Goal: Task Accomplishment & Management: Complete application form

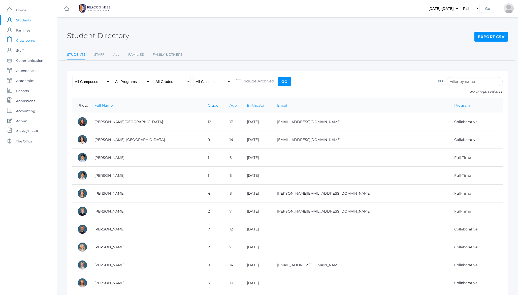
click at [28, 40] on span "Classrooms" at bounding box center [25, 40] width 19 height 10
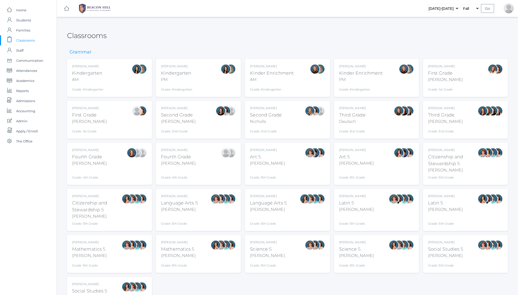
click at [182, 107] on div "[PERSON_NAME]" at bounding box center [178, 108] width 35 height 5
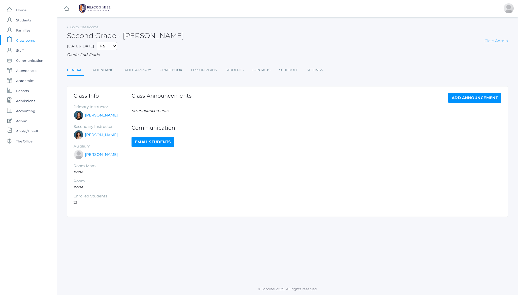
click at [498, 41] on link "Class Admin" at bounding box center [496, 40] width 23 height 5
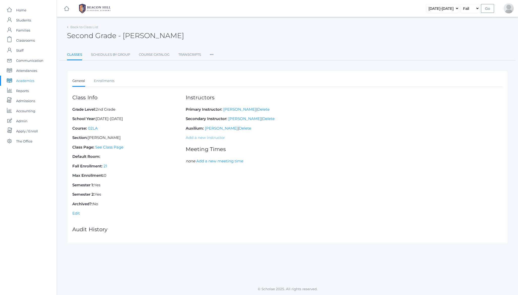
click at [201, 138] on link "Add a new instructor" at bounding box center [205, 137] width 39 height 5
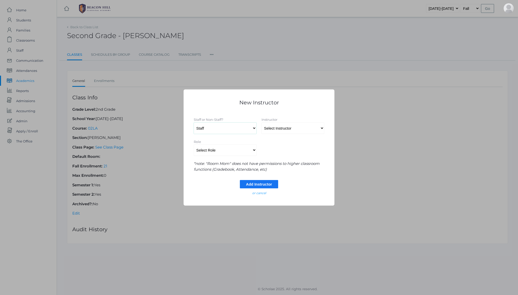
click at [241, 127] on select "Staff Non-Staff" at bounding box center [225, 128] width 63 height 11
click at [289, 132] on select "Select Instructor Albanese, Heather Alstot, Jordan Armstrong, Sarah Baldwin, Ma…" at bounding box center [293, 128] width 63 height 11
select select "198"
click at [223, 149] on select "Select Role Primary Instructor Secondary Instructor Auxilium Substitute Other *…" at bounding box center [225, 149] width 63 height 11
select select "Other"
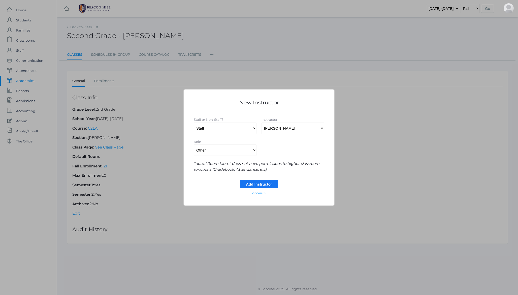
click at [270, 183] on input "Add Instructor" at bounding box center [259, 184] width 38 height 8
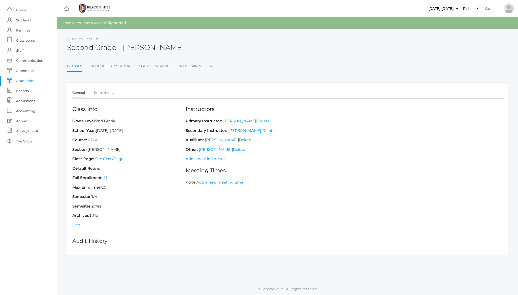
click at [85, 49] on h2 "Second Grade - Balli" at bounding box center [125, 48] width 117 height 8
click at [27, 102] on span "Admissions" at bounding box center [25, 101] width 19 height 10
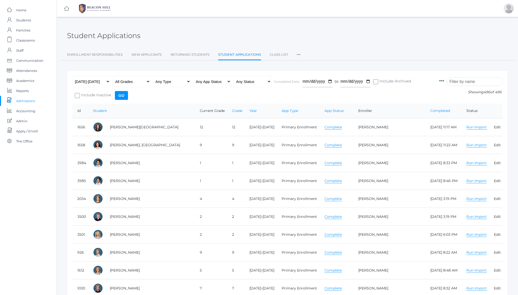
click at [91, 38] on h2 "Student Applications" at bounding box center [103, 36] width 73 height 8
click at [102, 38] on h2 "Student Applications" at bounding box center [103, 36] width 73 height 8
click at [125, 38] on h2 "Student Applications" at bounding box center [103, 36] width 73 height 8
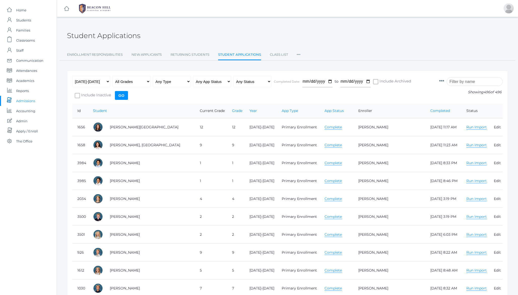
click at [109, 40] on div "Student Applications" at bounding box center [287, 32] width 441 height 19
click at [469, 78] on input "search" at bounding box center [475, 81] width 56 height 9
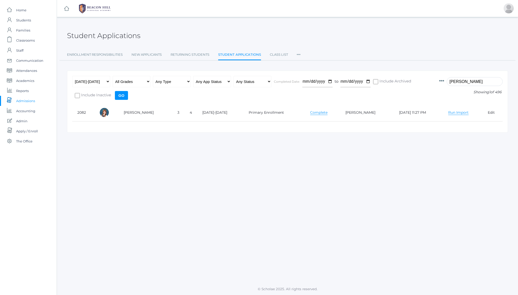
type input "evans"
click at [95, 37] on h2 "Student Applications" at bounding box center [103, 36] width 73 height 8
click at [87, 37] on h2 "Student Applications" at bounding box center [103, 36] width 73 height 8
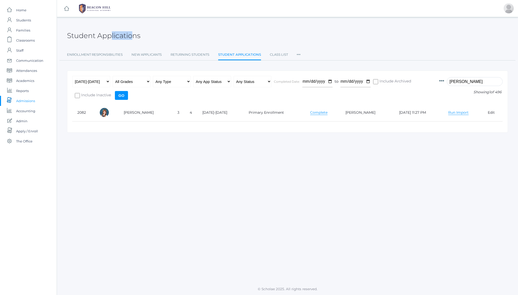
click at [87, 37] on h2 "Student Applications" at bounding box center [103, 36] width 73 height 8
click at [111, 36] on h2 "Student Applications" at bounding box center [103, 36] width 73 height 8
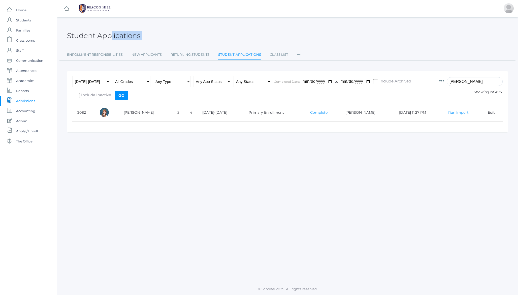
click at [88, 34] on h2 "Student Applications" at bounding box center [103, 36] width 73 height 8
click at [111, 37] on h2 "Student Applications" at bounding box center [103, 36] width 73 height 8
click at [125, 34] on h2 "Student Applications" at bounding box center [103, 36] width 73 height 8
click at [239, 174] on div "SQL Query: SELECT "student_applications".* FROM "student_applications" INNER JO…" at bounding box center [287, 149] width 461 height 253
click at [507, 11] on div at bounding box center [509, 8] width 10 height 10
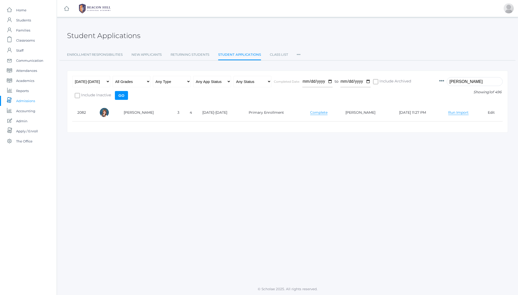
click at [423, 30] on div "Student Applications" at bounding box center [287, 32] width 441 height 19
click at [122, 38] on h2 "Student Applications" at bounding box center [103, 36] width 73 height 8
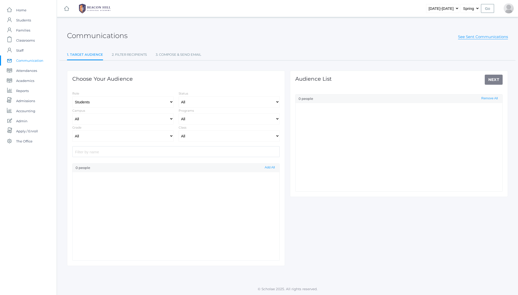
select select "[DATE]-[DATE]"
select select "2"
select select "Enrolled"
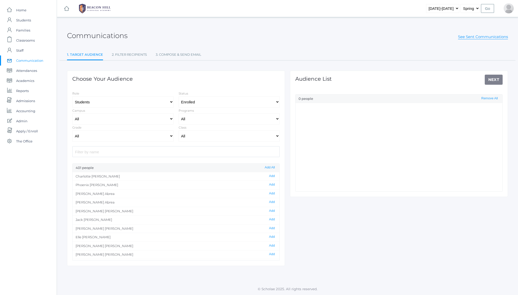
click at [93, 34] on h2 "Communications" at bounding box center [97, 36] width 61 height 8
click at [78, 34] on h2 "Communications" at bounding box center [97, 36] width 61 height 8
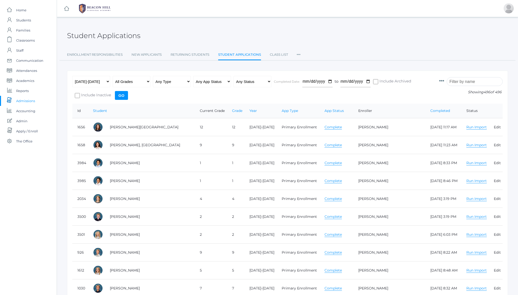
click at [477, 82] on input "search" at bounding box center [475, 81] width 56 height 9
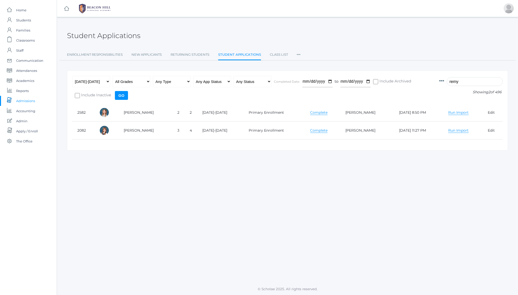
click at [448, 130] on link "Run Import" at bounding box center [458, 130] width 20 height 5
click at [444, 139] on link "All" at bounding box center [446, 139] width 5 height 5
click at [470, 82] on input "remy" at bounding box center [475, 81] width 56 height 9
type input "ortega"
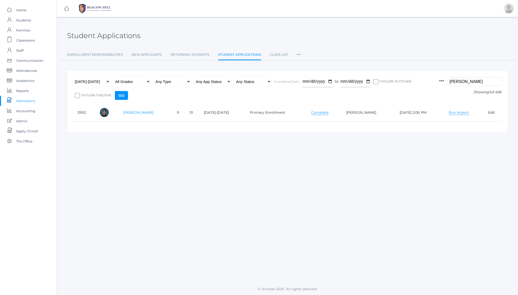
click at [140, 112] on link "Ortega, Patrick" at bounding box center [139, 112] width 30 height 5
click at [317, 114] on link "Complete" at bounding box center [319, 112] width 17 height 5
click at [455, 113] on link "Run Import" at bounding box center [459, 112] width 20 height 5
click at [444, 122] on link "All" at bounding box center [446, 121] width 5 height 5
click at [318, 42] on div "Student Applications" at bounding box center [287, 32] width 441 height 19
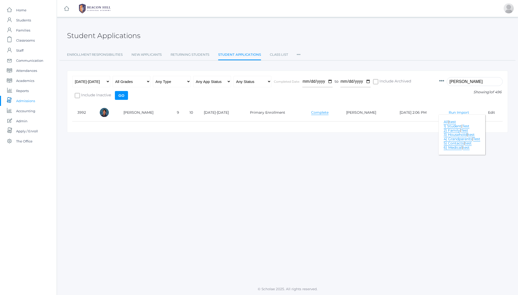
click at [461, 112] on link "Run Import" at bounding box center [459, 112] width 20 height 5
click at [200, 29] on div "Student Applications" at bounding box center [287, 32] width 441 height 19
click at [124, 39] on h2 "Student Applications" at bounding box center [103, 36] width 73 height 8
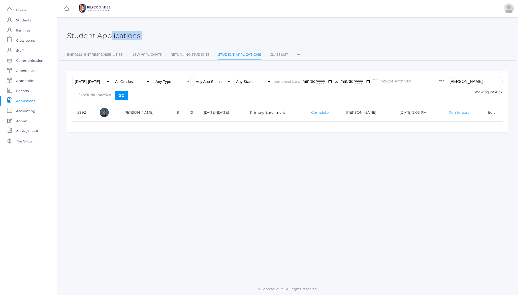
click at [75, 37] on h2 "Student Applications" at bounding box center [103, 36] width 73 height 8
click at [116, 32] on h2 "Student Applications" at bounding box center [103, 36] width 73 height 8
click at [110, 35] on h2 "Student Applications" at bounding box center [103, 36] width 73 height 8
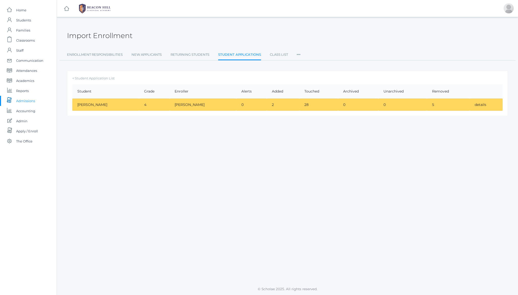
click at [472, 106] on td "details" at bounding box center [486, 105] width 33 height 12
click at [479, 105] on link "details" at bounding box center [481, 104] width 12 height 5
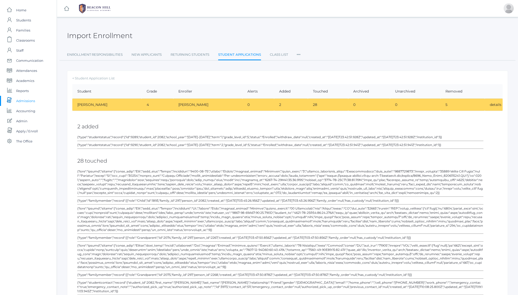
click at [263, 159] on h2 "28 touched" at bounding box center [280, 161] width 406 height 6
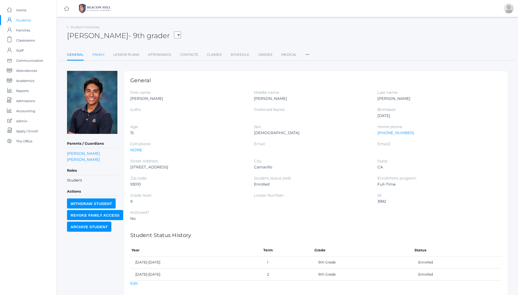
click at [99, 53] on link "Family" at bounding box center [99, 55] width 12 height 10
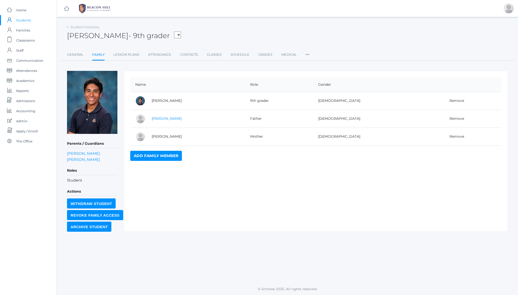
click at [163, 119] on link "[PERSON_NAME]" at bounding box center [167, 118] width 30 height 5
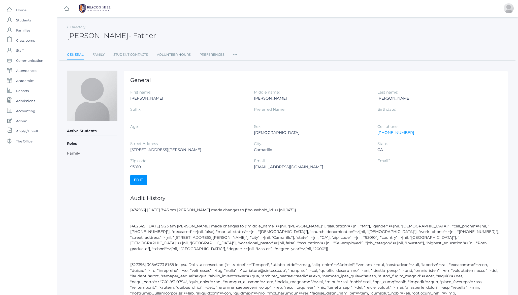
click at [138, 180] on link "Edit" at bounding box center [138, 180] width 17 height 10
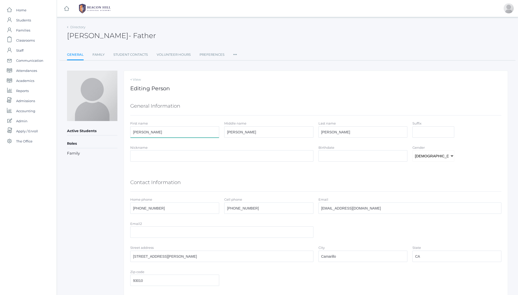
click at [153, 133] on input "[PERSON_NAME]" at bounding box center [174, 131] width 89 height 11
type input "PatrickFather"
click at [73, 205] on div "Active Students Roles Family" at bounding box center [92, 214] width 50 height 287
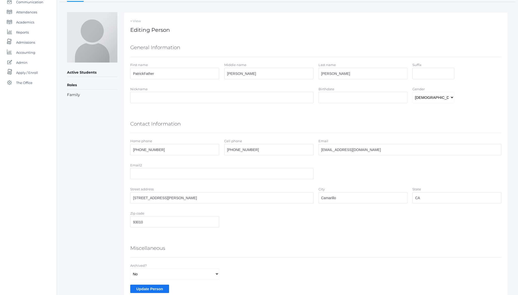
scroll to position [81, 0]
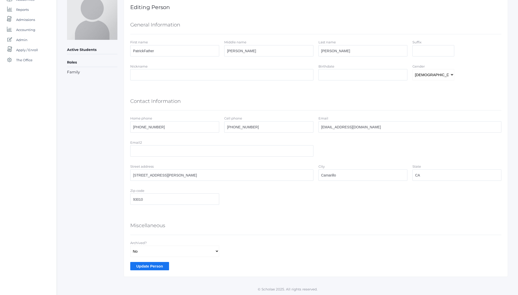
click at [145, 266] on input "Update Person" at bounding box center [149, 266] width 39 height 8
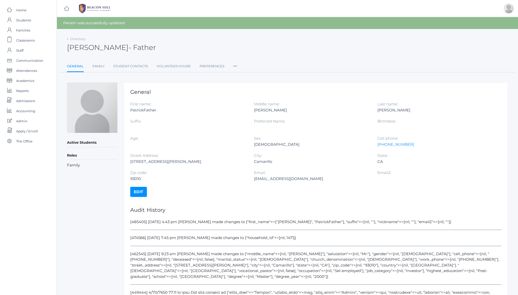
click at [113, 50] on h2 "[PERSON_NAME] - Father" at bounding box center [111, 48] width 89 height 8
click at [91, 24] on div "Person was successfully updated." at bounding box center [287, 23] width 461 height 12
click at [230, 22] on div "Person was successfully updated." at bounding box center [287, 23] width 461 height 12
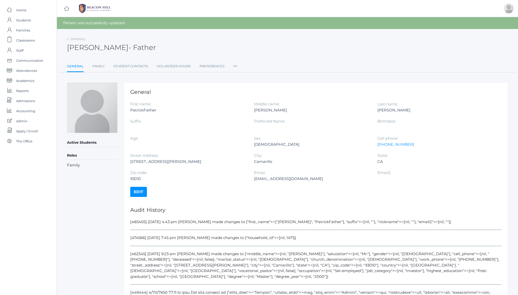
click at [137, 193] on link "Edit" at bounding box center [138, 192] width 17 height 10
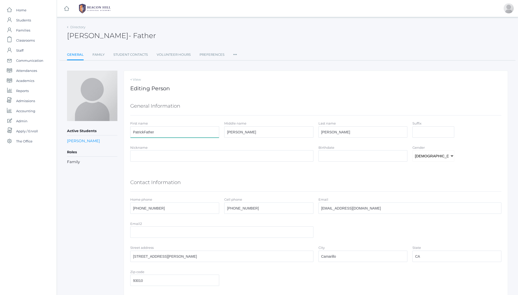
click at [161, 132] on input "PatrickFather" at bounding box center [174, 131] width 89 height 11
type input "[PERSON_NAME]"
click at [64, 217] on div "Directory [PERSON_NAME] - Father [PERSON_NAME] Father General Family Student Co…" at bounding box center [287, 190] width 461 height 335
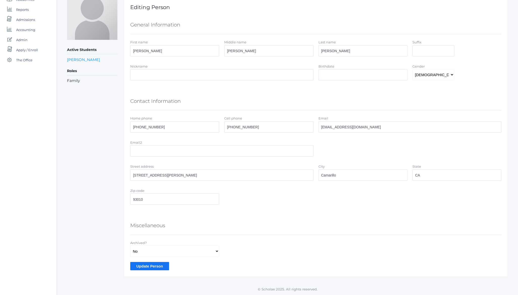
click at [147, 265] on input "Update Person" at bounding box center [149, 266] width 39 height 8
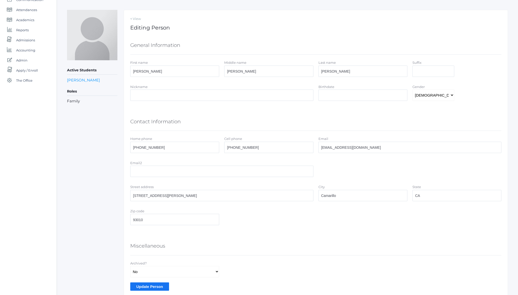
scroll to position [7, 0]
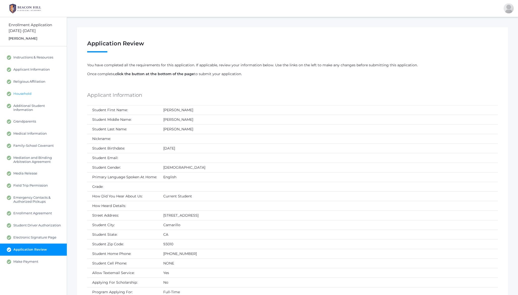
click at [23, 92] on span "Household" at bounding box center [22, 94] width 18 height 5
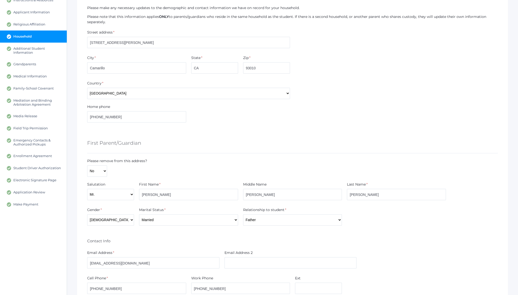
scroll to position [64, 0]
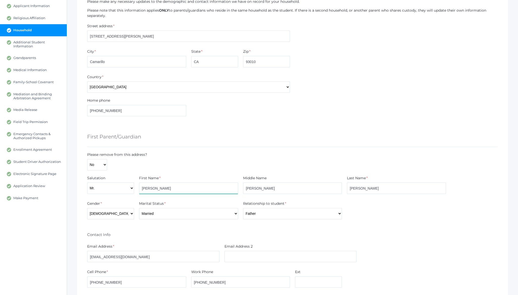
click at [191, 189] on input "[PERSON_NAME]" at bounding box center [188, 188] width 99 height 11
type input "PatrickFather"
click at [201, 158] on div "Please remove from this address? No Yes" at bounding box center [293, 161] width 416 height 18
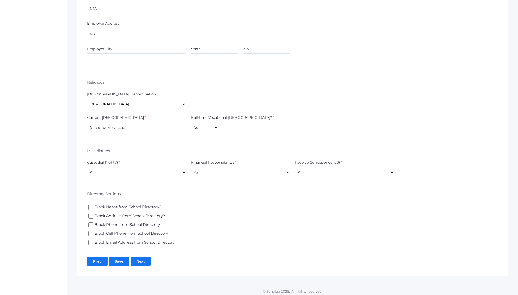
scroll to position [928, 0]
click at [118, 258] on input "Save" at bounding box center [119, 260] width 21 height 8
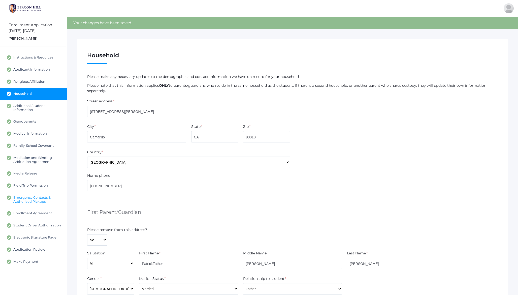
click at [21, 199] on span "Emergency Contacts & Authorized Pickups" at bounding box center [37, 199] width 48 height 8
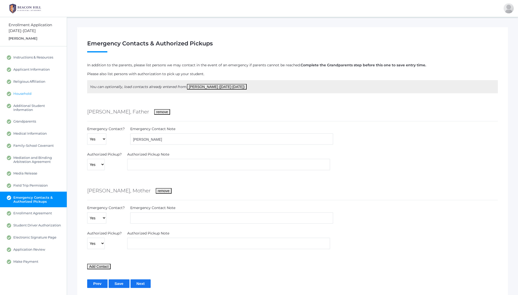
click at [22, 95] on span "Household" at bounding box center [22, 94] width 18 height 5
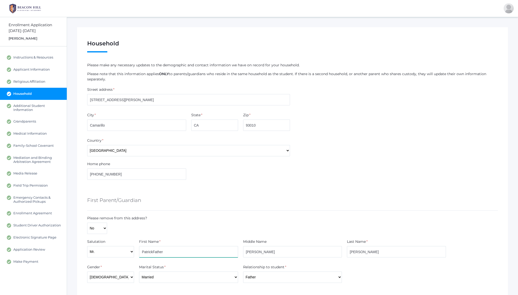
click at [181, 254] on input "PatrickFather" at bounding box center [188, 251] width 99 height 11
type input "[PERSON_NAME]"
click at [421, 180] on div "Home phone [PHONE_NUMBER]" at bounding box center [293, 171] width 416 height 20
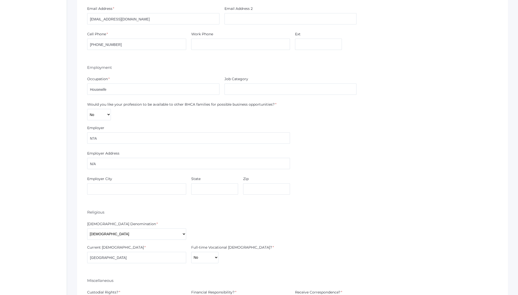
scroll to position [928, 0]
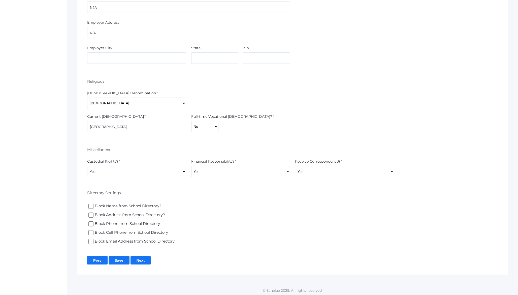
click at [119, 259] on input "Save" at bounding box center [119, 260] width 21 height 8
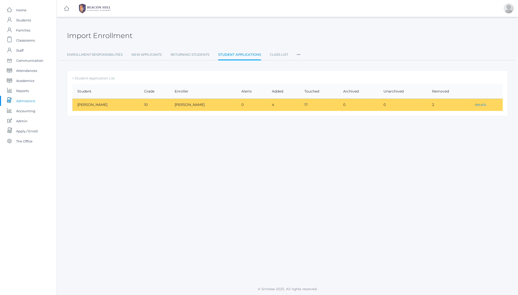
click at [478, 105] on link "details" at bounding box center [481, 104] width 12 height 5
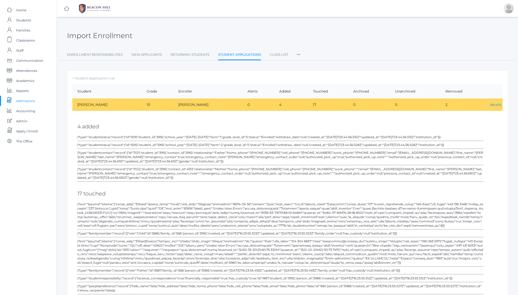
click at [495, 106] on link "details" at bounding box center [496, 104] width 12 height 5
